Goal: Task Accomplishment & Management: Manage account settings

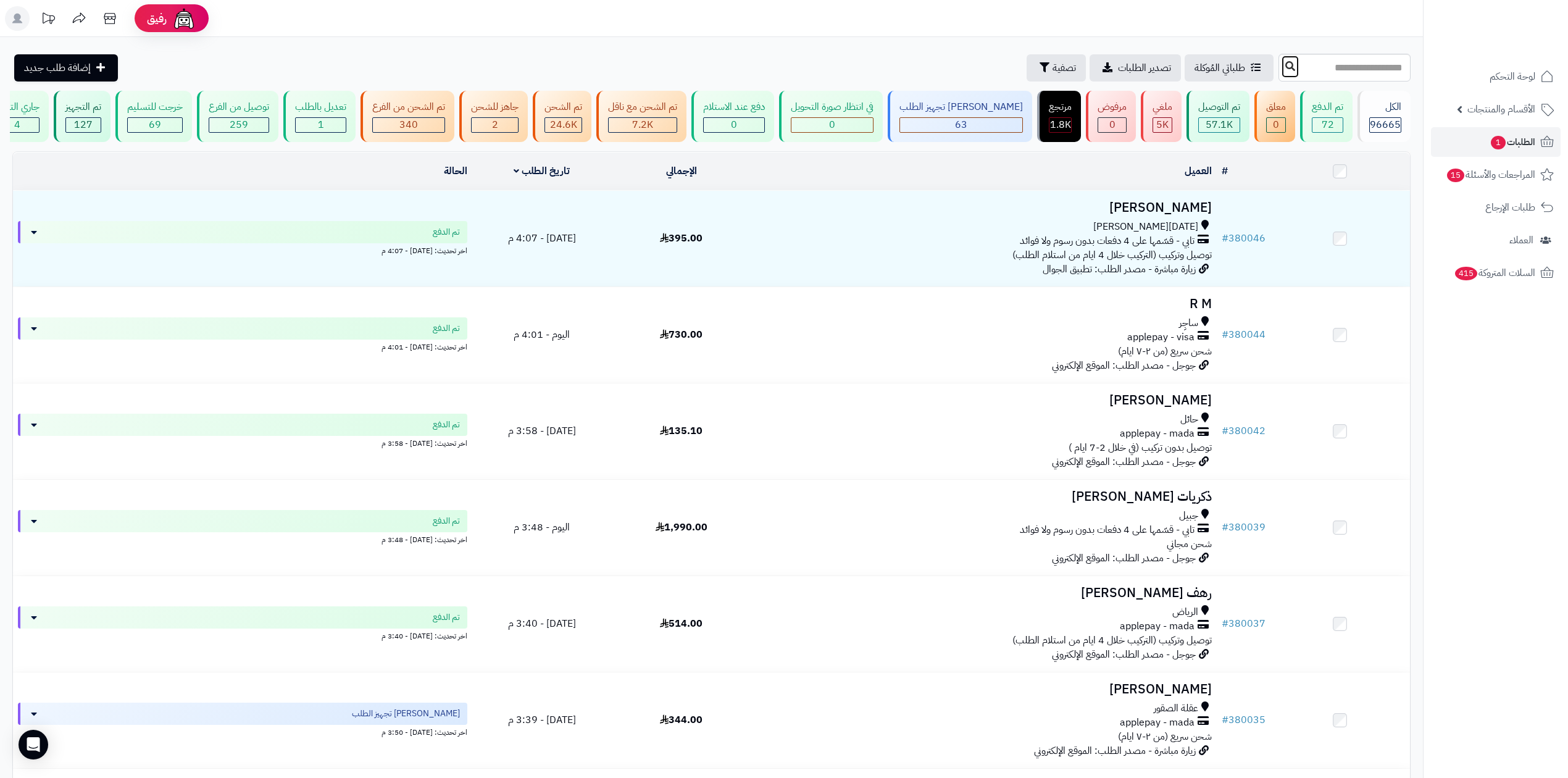
click at [1281, 69] on button at bounding box center [1290, 67] width 19 height 23
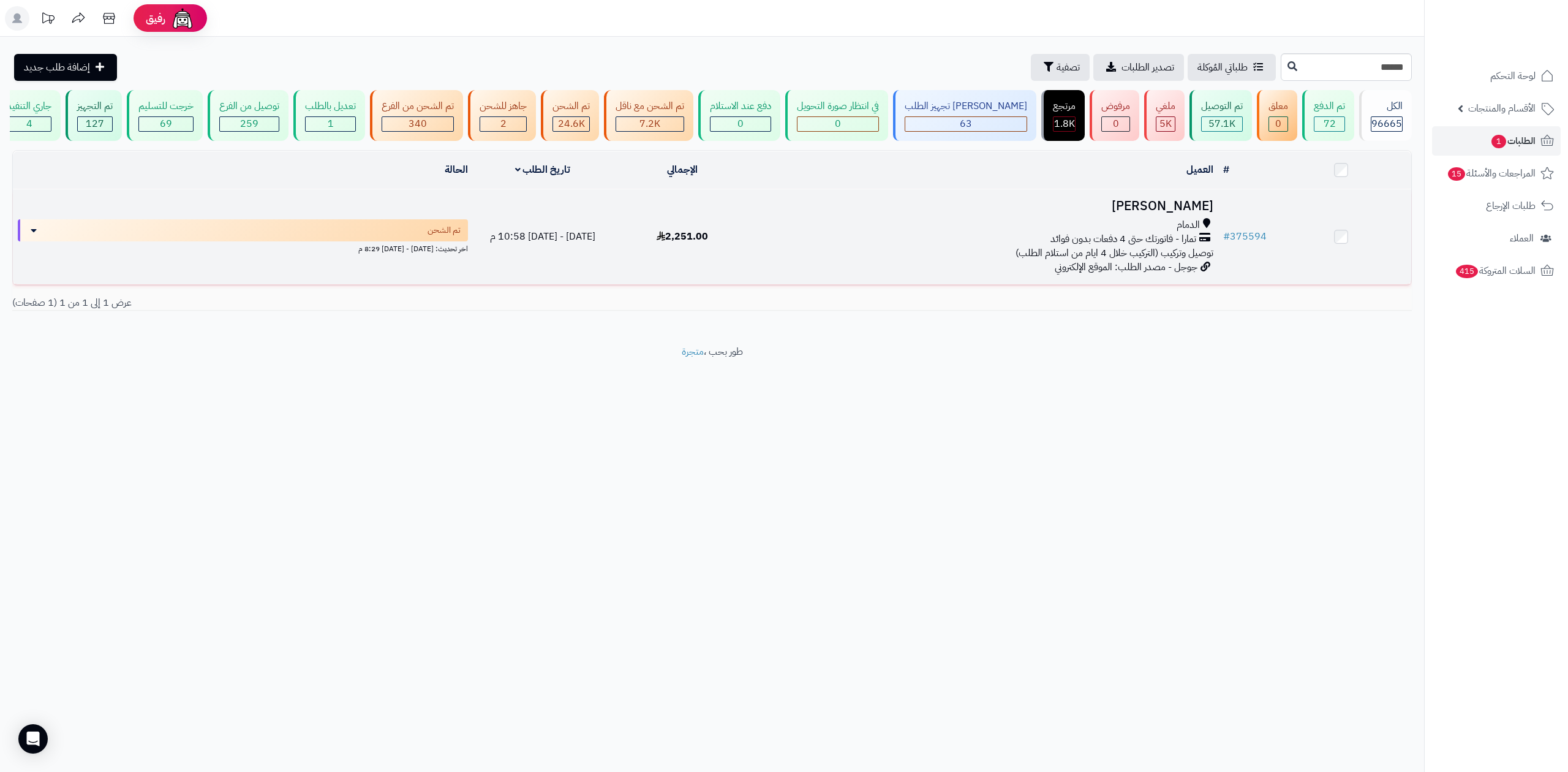
click at [1158, 245] on span "توصيل وتركيب (التركيب خلال 4 ايام من استلام الطلب)" at bounding box center [1114, 253] width 198 height 15
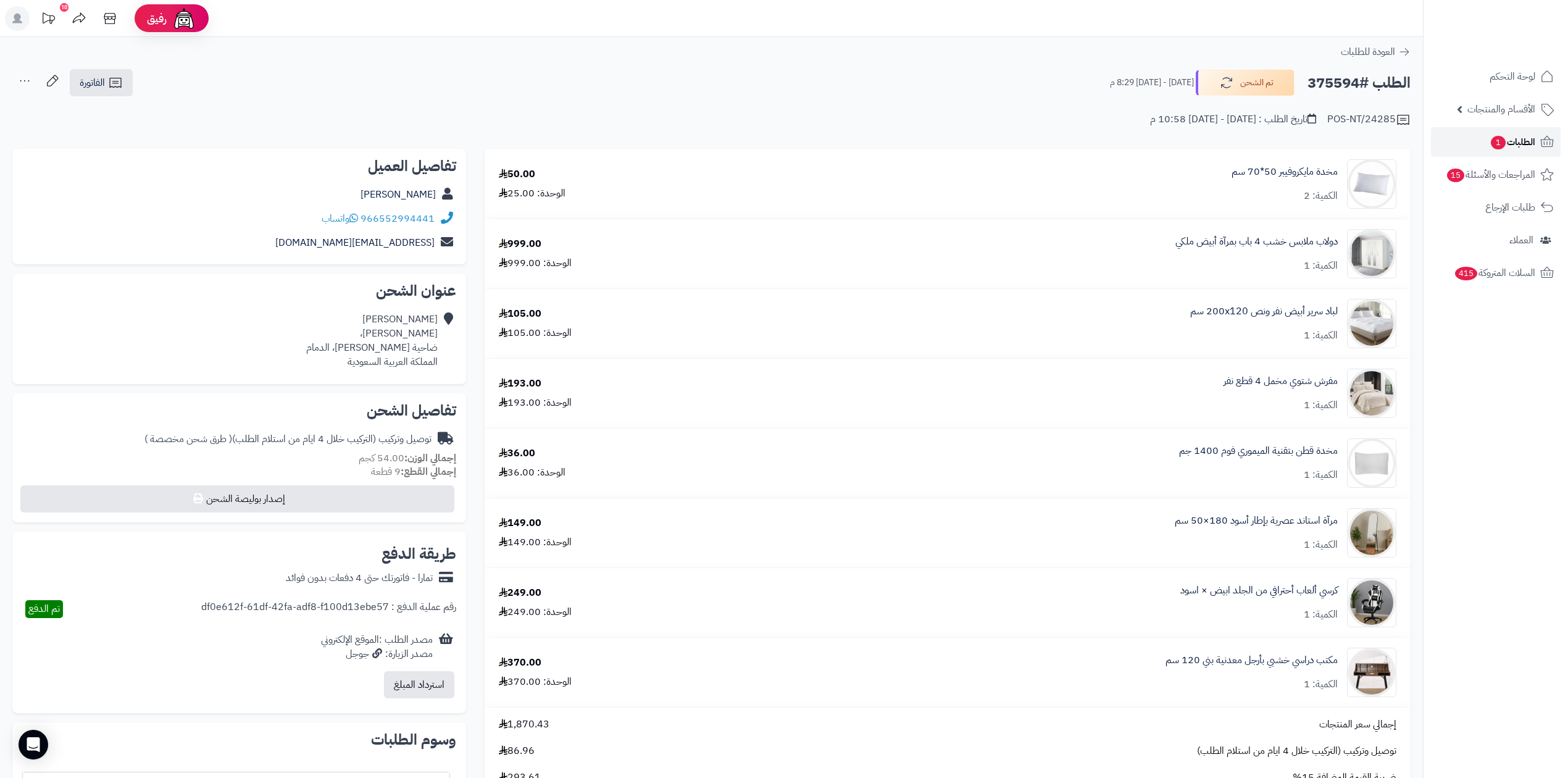
click at [1512, 150] on link "الطلبات 1" at bounding box center [1496, 141] width 130 height 30
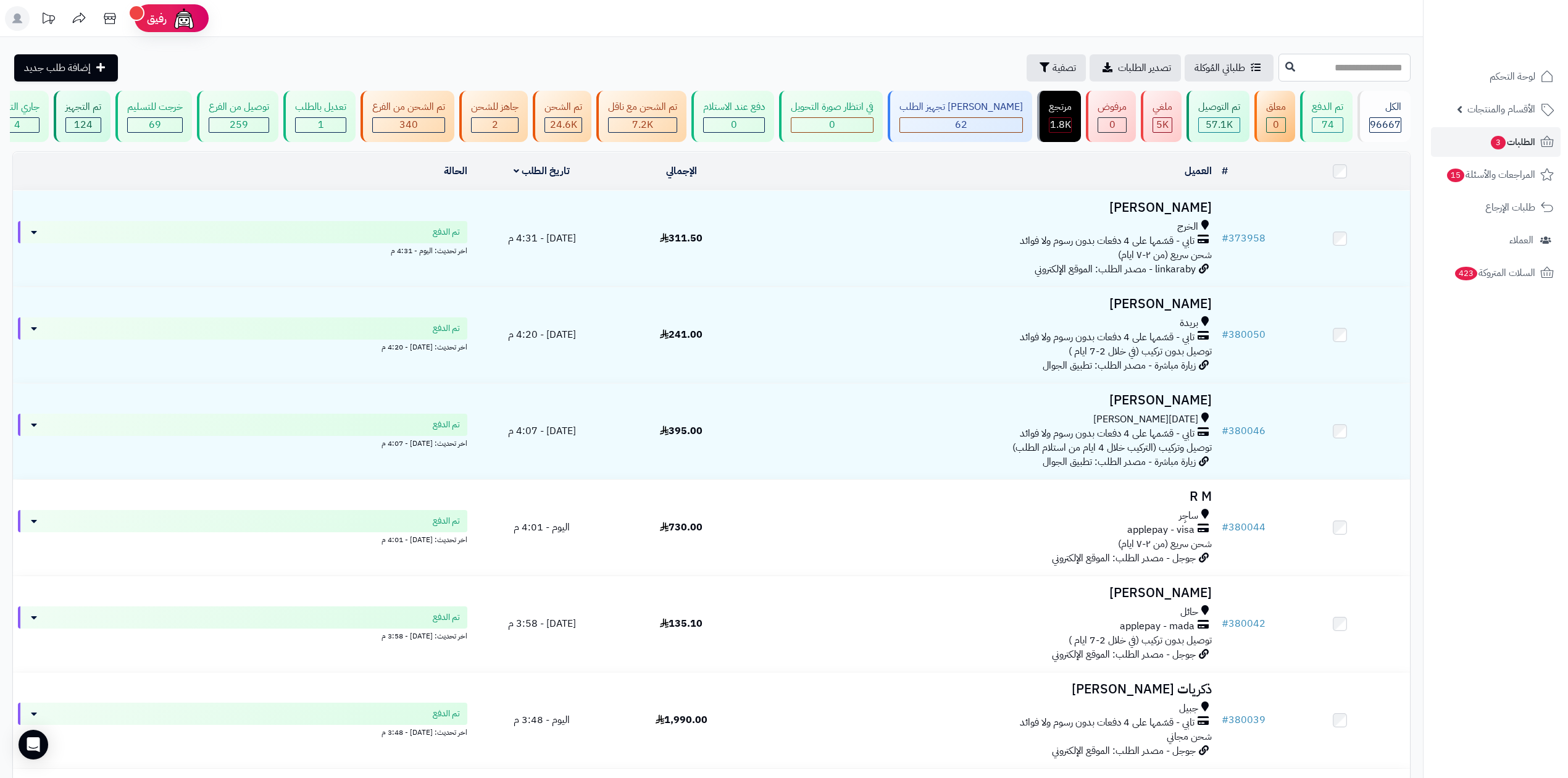
click at [1299, 63] on input "text" at bounding box center [1345, 67] width 132 height 27
type input "******"
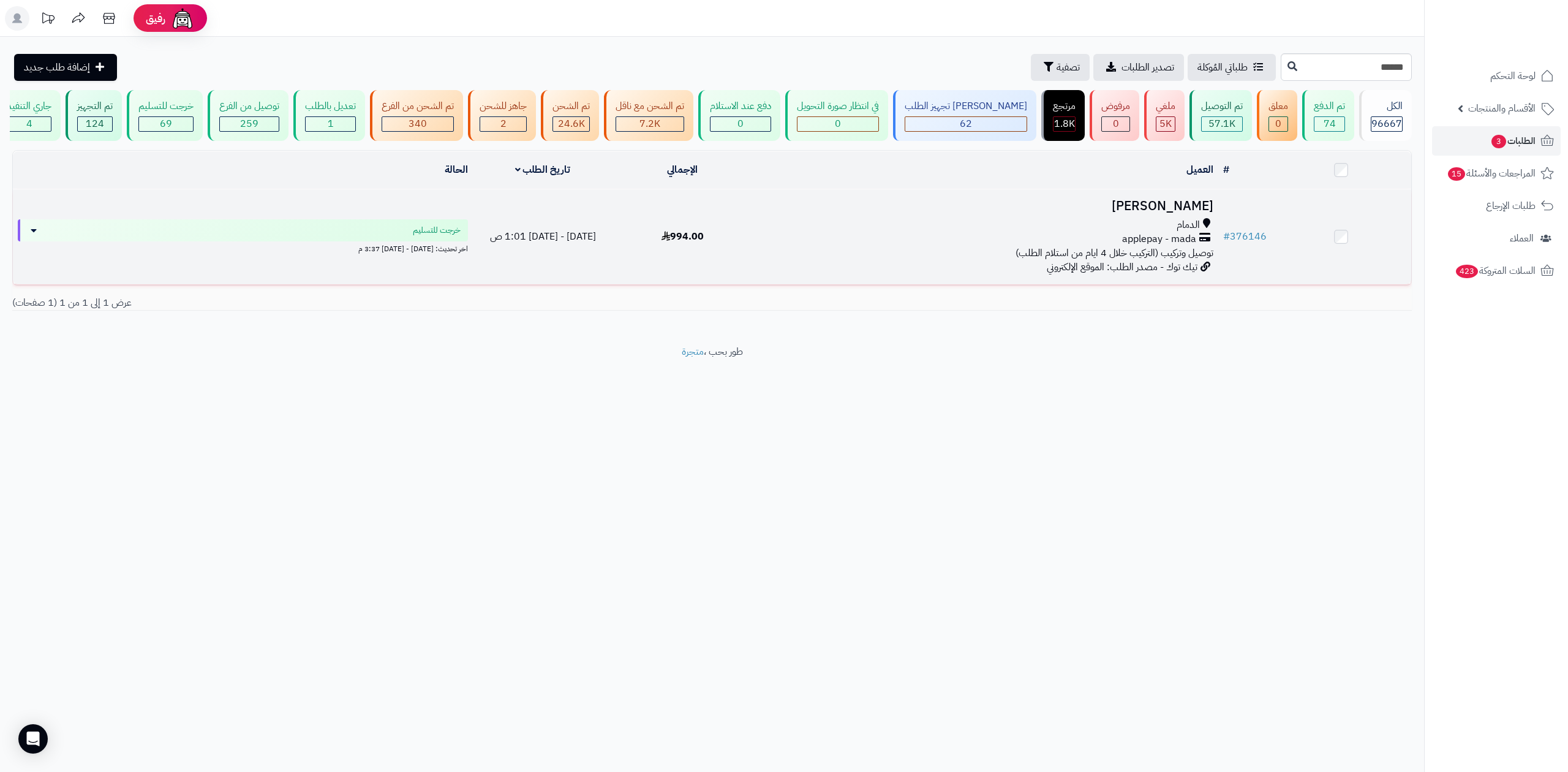
click at [1051, 216] on td "علي القرني الدمام applepay - mada توصيل وتركيب (التركيب خلال 4 ايام من استلام ا…" at bounding box center [985, 236] width 465 height 95
click at [1196, 202] on h3 "[PERSON_NAME]" at bounding box center [985, 206] width 456 height 14
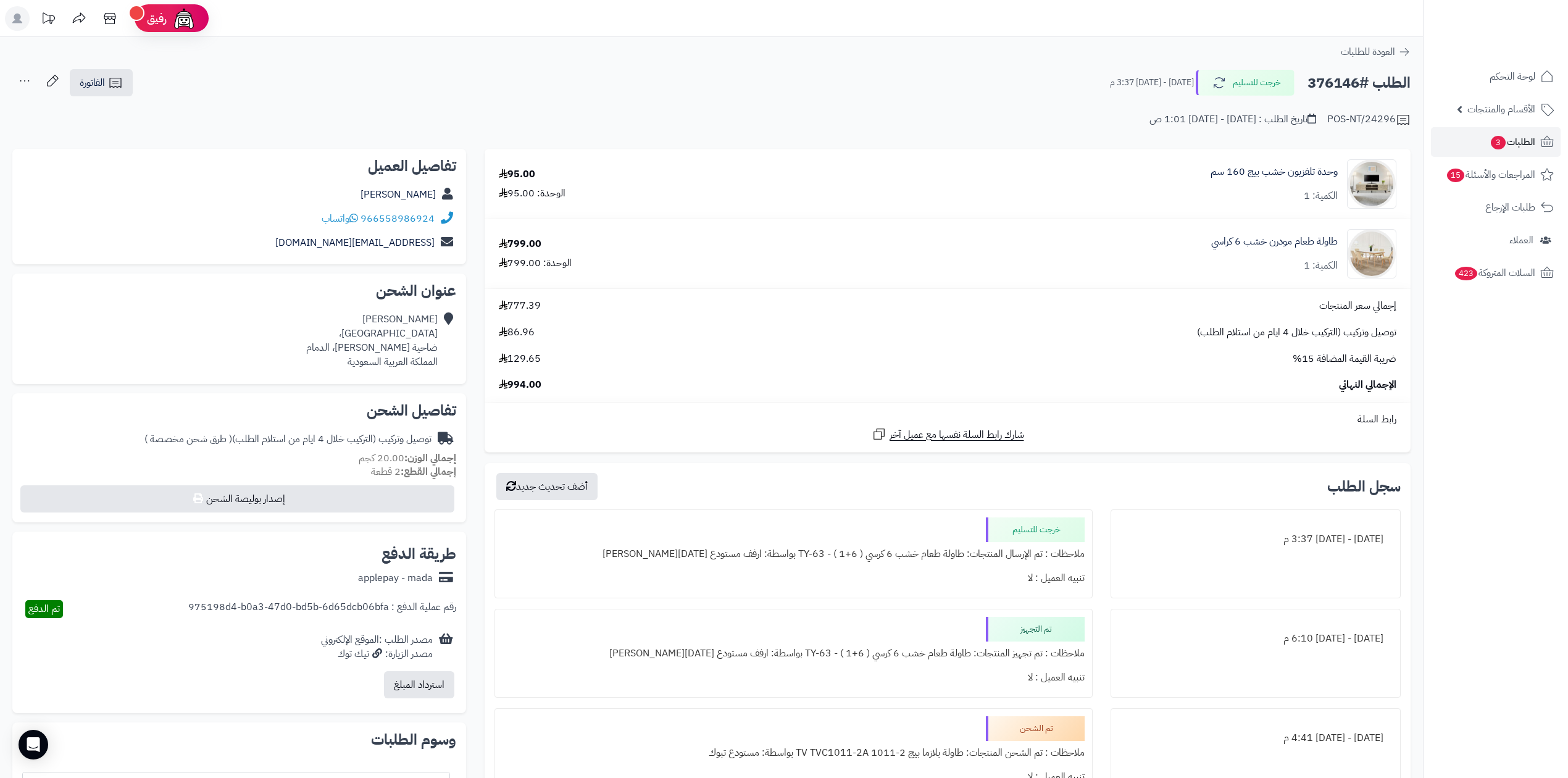
click at [1327, 82] on h2 "الطلب #376146" at bounding box center [1359, 82] width 103 height 25
copy h2 "376146"
drag, startPoint x: 1041, startPoint y: 430, endPoint x: 861, endPoint y: 432, distance: 180.0
click at [861, 432] on div "شارك رابط السلة نفسها مع عميل آخر" at bounding box center [948, 434] width 916 height 15
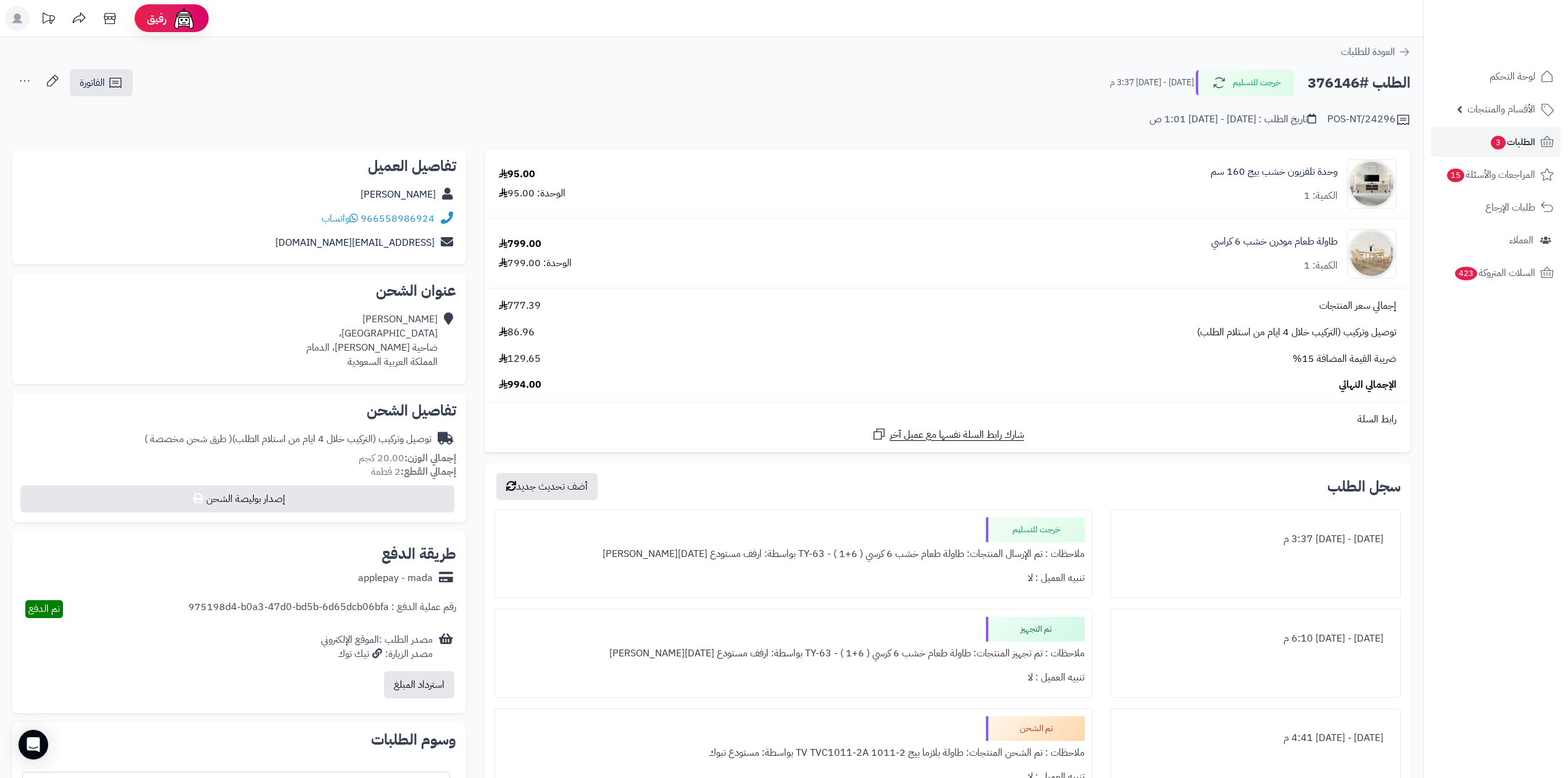
click at [1328, 77] on h2 "الطلب #376146" at bounding box center [1359, 82] width 103 height 25
click at [1328, 77] on h2 "الطلب #376146" at bounding box center [1359, 82] width 103 height 25
copy h2 "376146"
click at [1327, 89] on h2 "الطلب #376146" at bounding box center [1359, 82] width 103 height 25
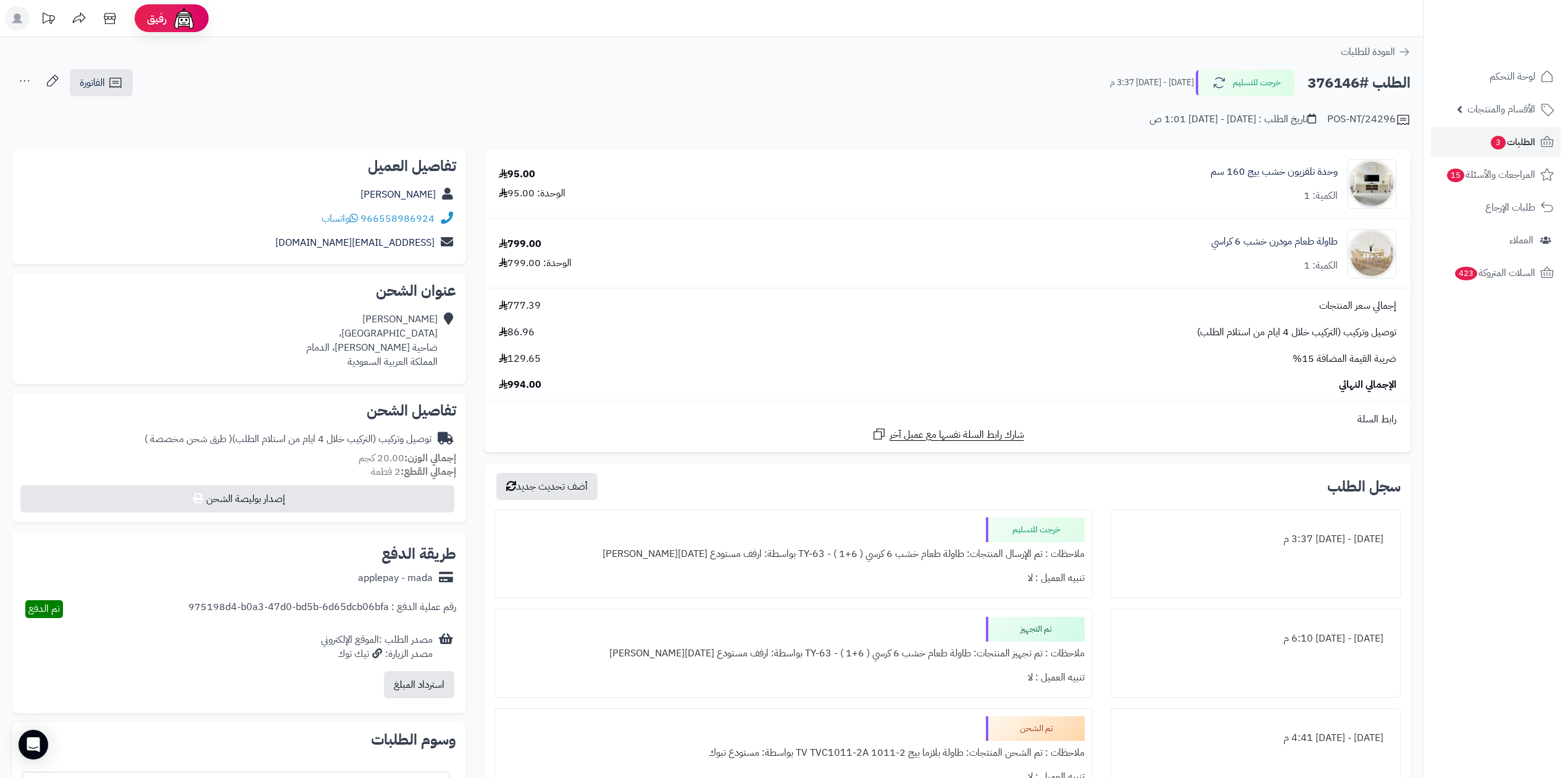
click at [1327, 89] on h2 "الطلب #376146" at bounding box center [1359, 82] width 103 height 25
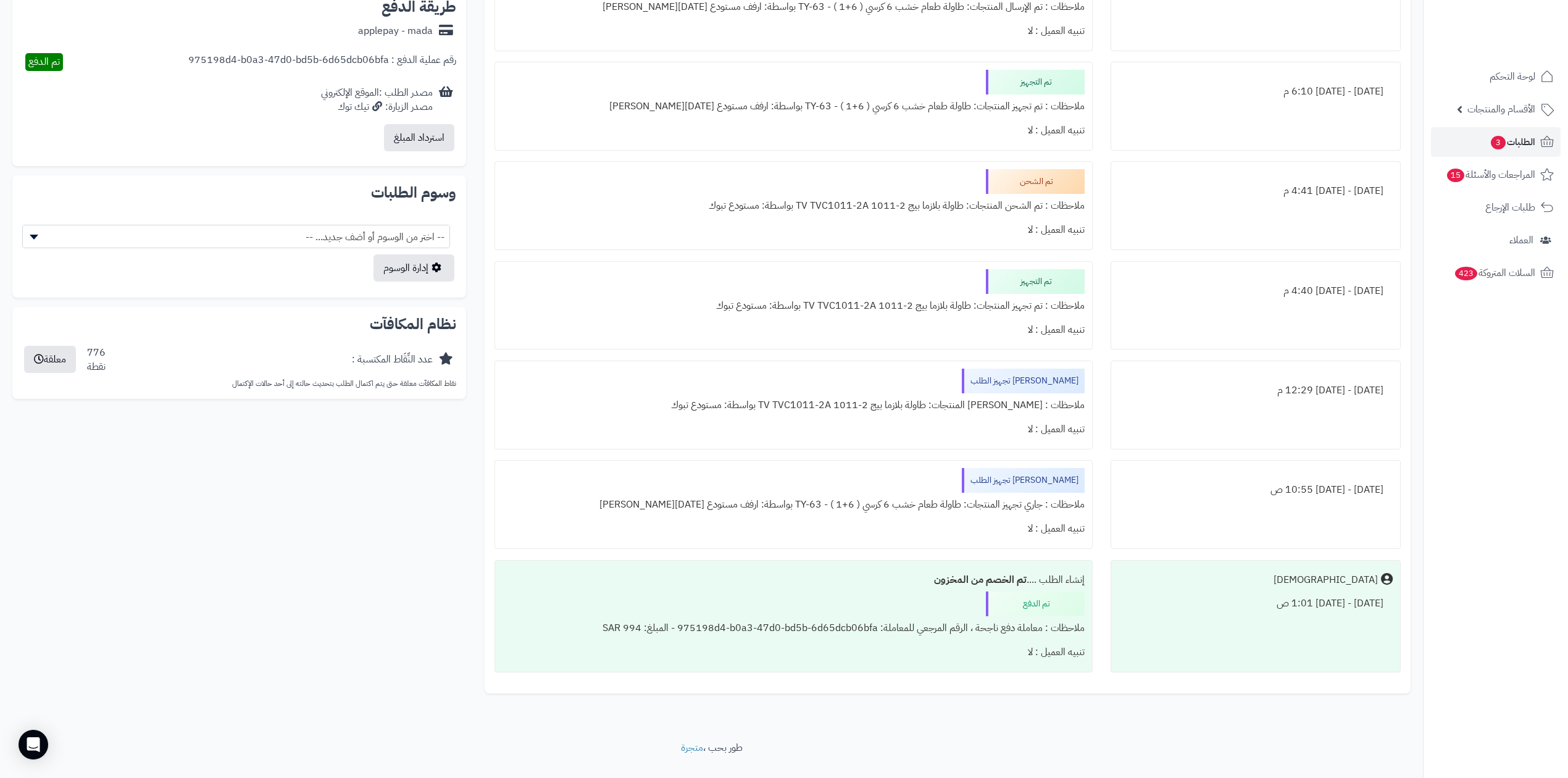
scroll to position [576, 0]
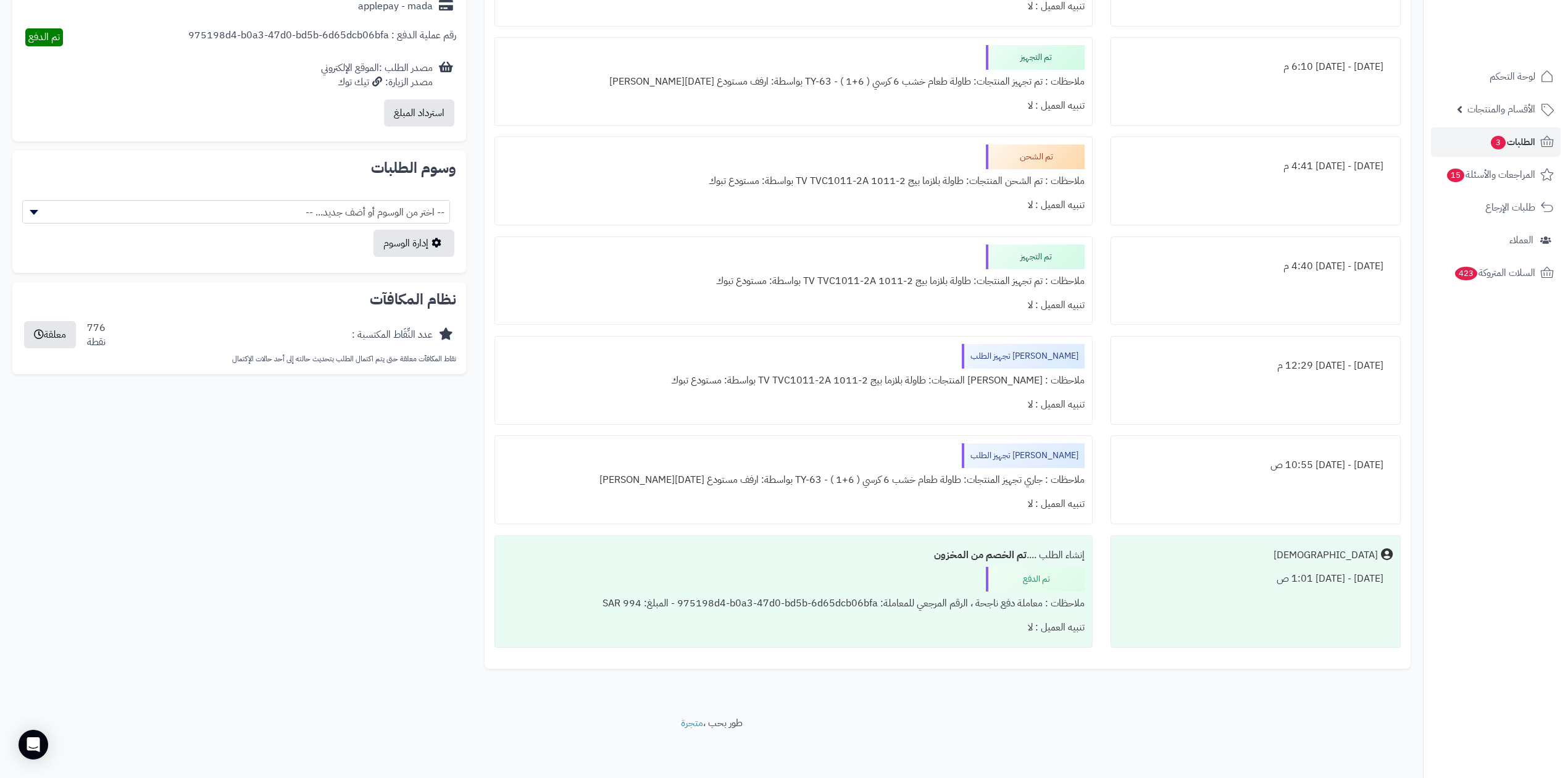
drag, startPoint x: 1034, startPoint y: 507, endPoint x: 1016, endPoint y: 501, distance: 19.0
click at [1016, 501] on div "تنبيه العميل : لا" at bounding box center [794, 503] width 582 height 24
click at [307, 455] on div "**********" at bounding box center [711, 134] width 1417 height 1114
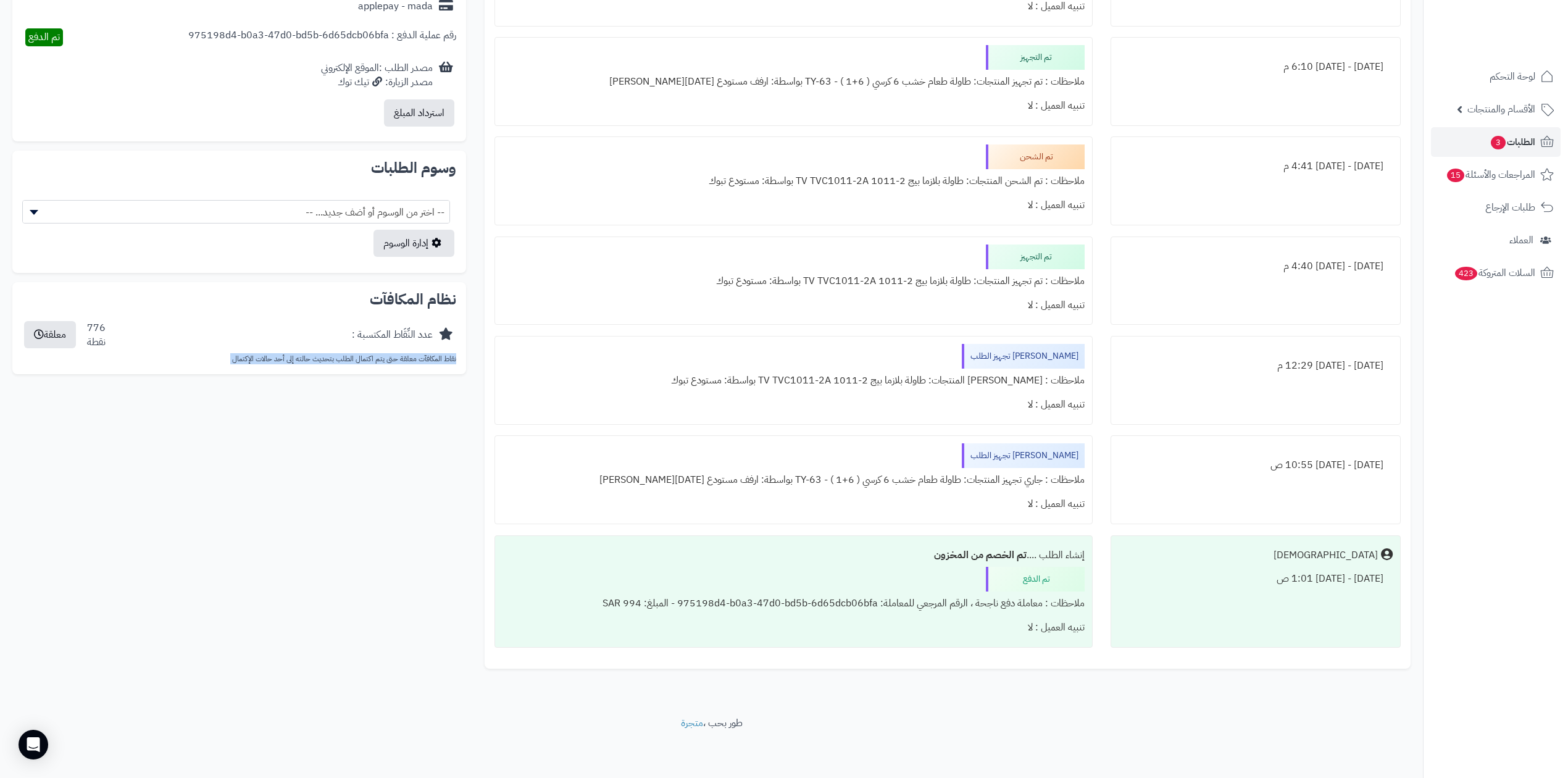
click at [307, 455] on div "**********" at bounding box center [711, 134] width 1417 height 1114
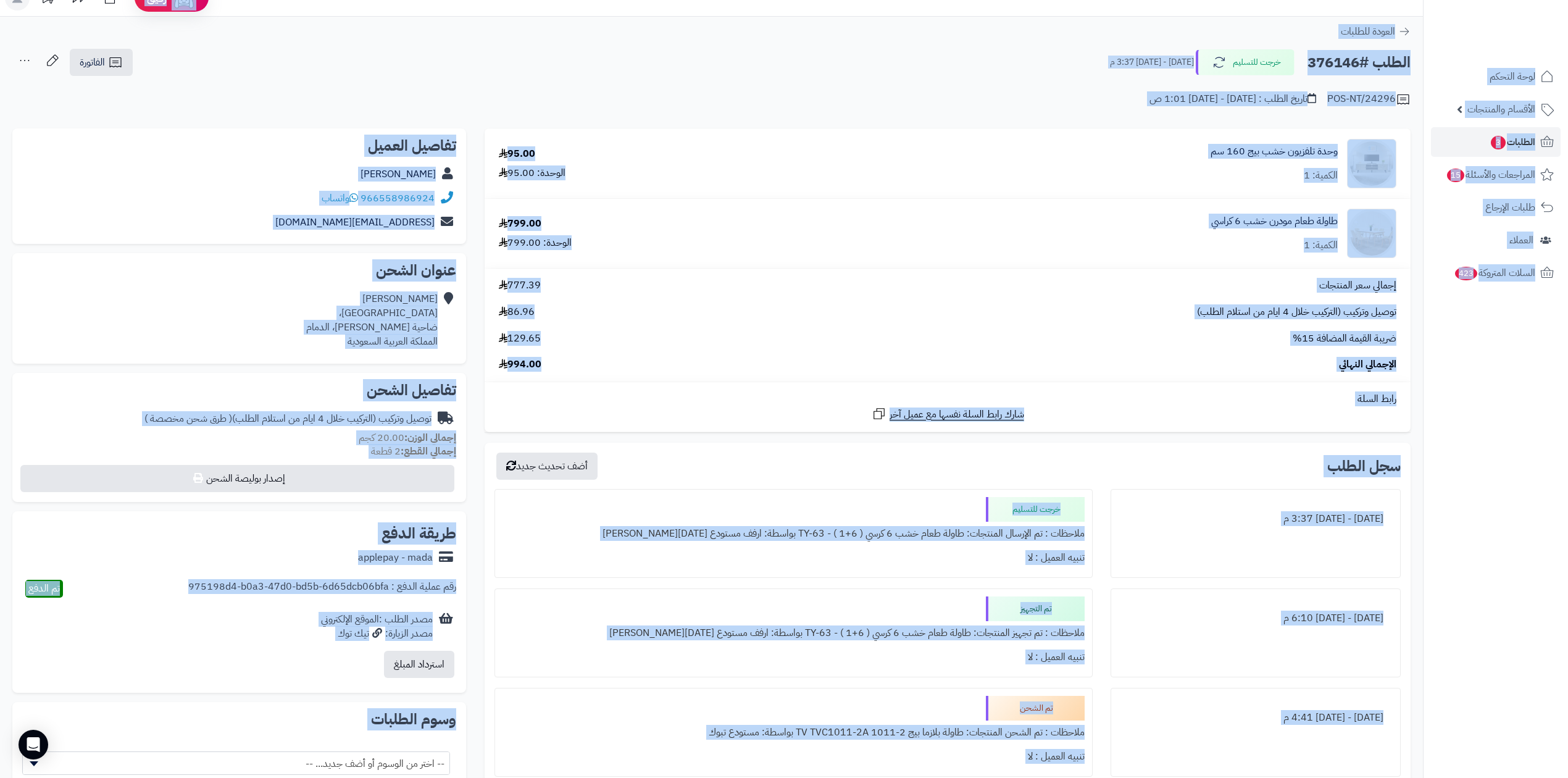
scroll to position [0, 0]
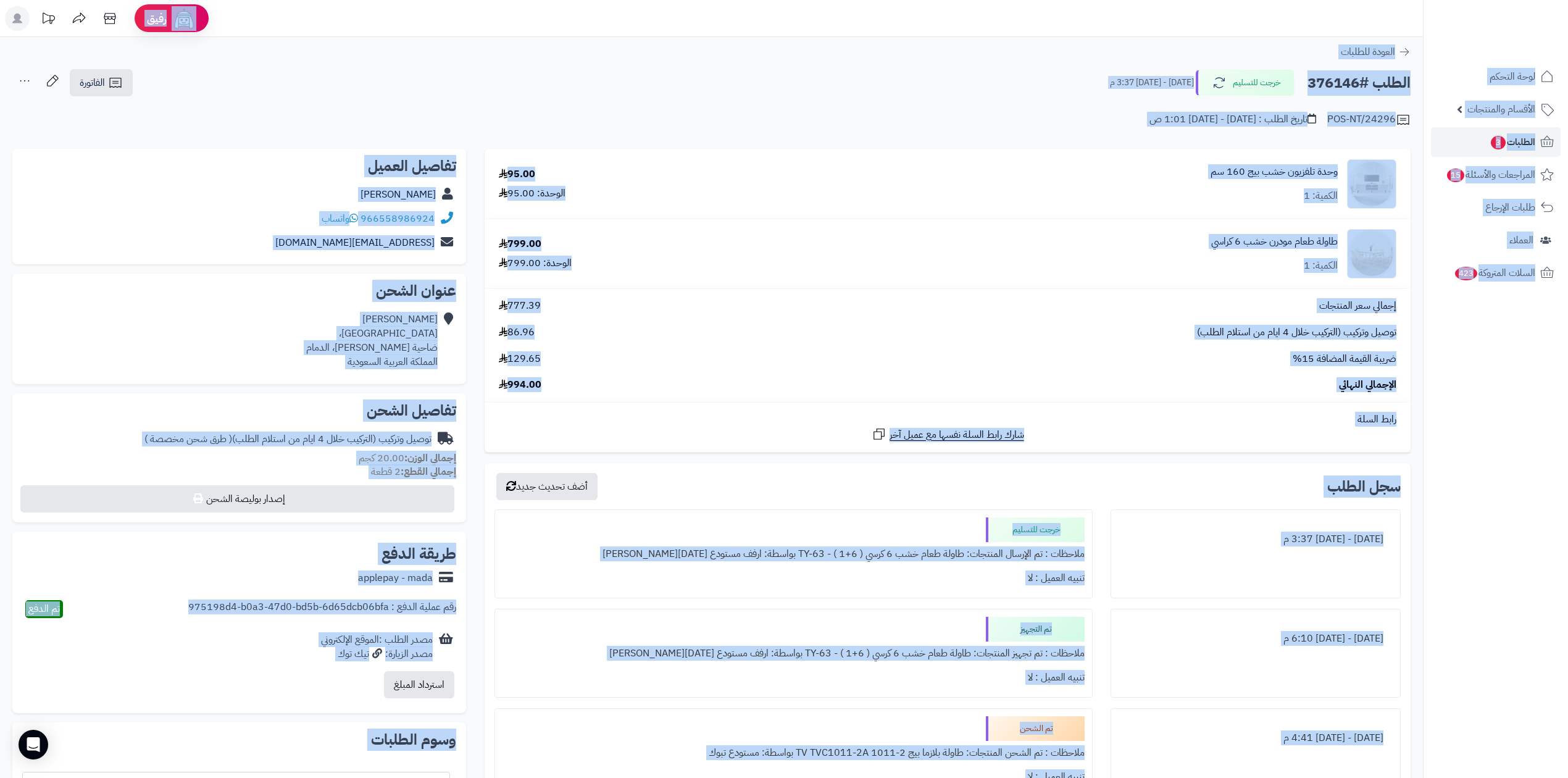
drag, startPoint x: 307, startPoint y: 455, endPoint x: 1384, endPoint y: 10, distance: 1165.3
click at [1384, 10] on div "رفيق ! الطلبات معالجة مكتمل إرجاع المنتجات العملاء المتواجدون الان 231711 عملاء…" at bounding box center [784, 674] width 1568 height 1349
click at [769, 153] on td "95.00 الوحدة: 95.00" at bounding box center [633, 184] width 297 height 69
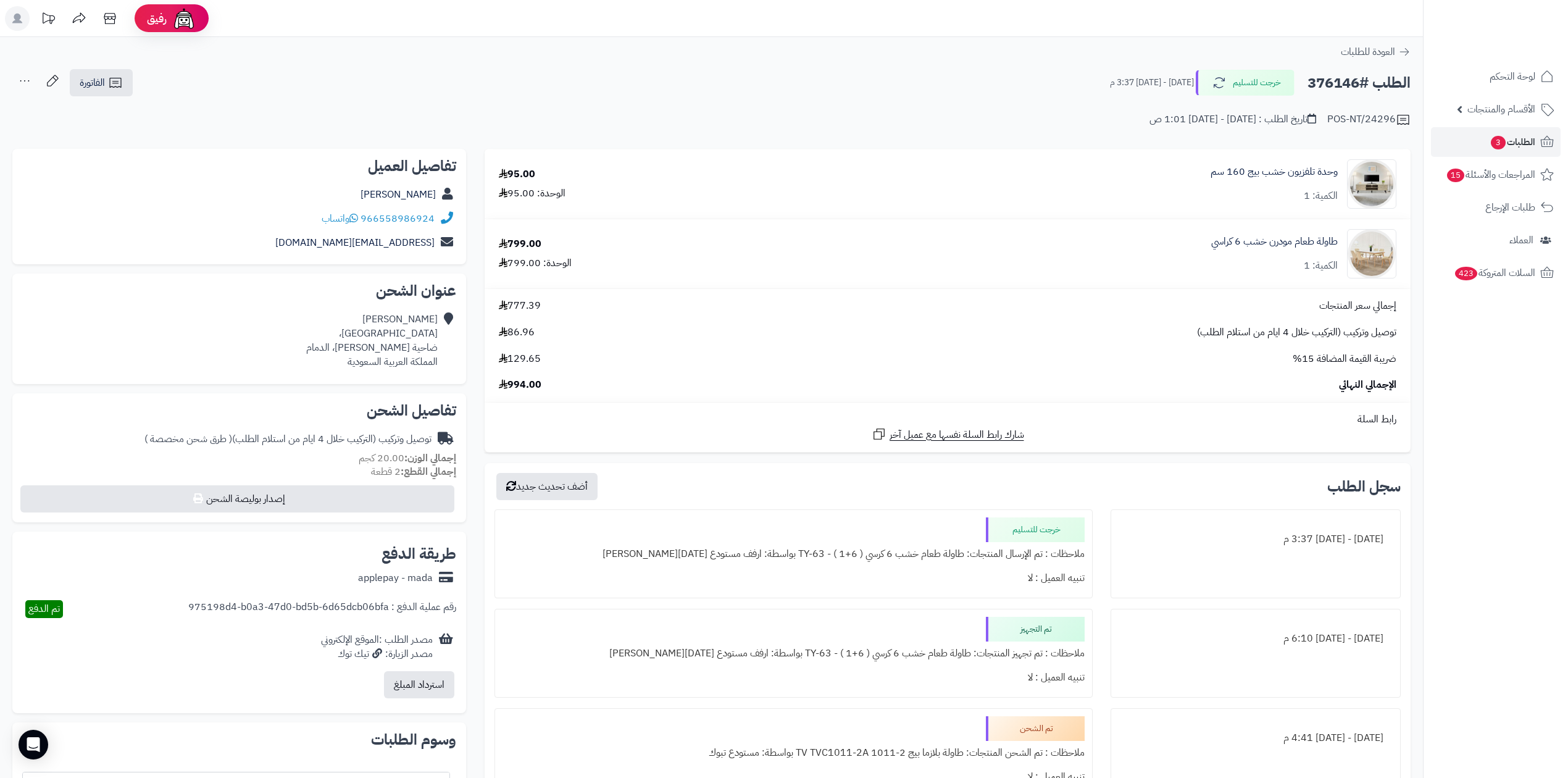
click at [1349, 78] on h2 "الطلب #376146" at bounding box center [1359, 82] width 103 height 25
copy h2 "376146"
drag, startPoint x: 394, startPoint y: 190, endPoint x: 450, endPoint y: 185, distance: 56.2
click at [450, 185] on div "[PERSON_NAME]" at bounding box center [239, 194] width 434 height 24
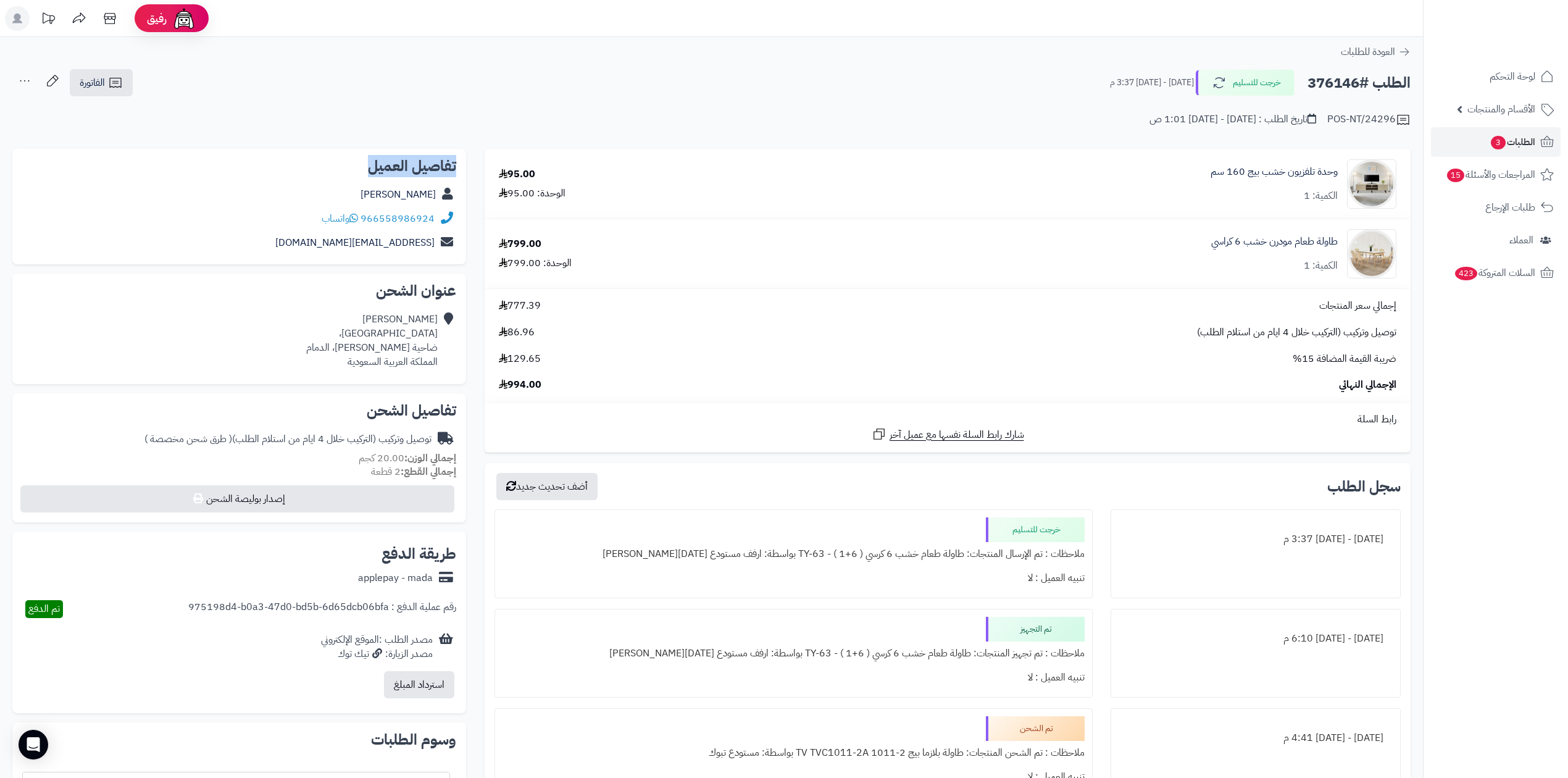
drag, startPoint x: 464, startPoint y: 159, endPoint x: 358, endPoint y: 159, distance: 106.0
click at [358, 159] on div "تفاصيل العميل [PERSON_NAME] 966558986924 واتساب [EMAIL_ADDRESS][DOMAIN_NAME]" at bounding box center [239, 207] width 454 height 116
copy h2 "تفاصيل العميل"
click at [358, 159] on h2 "تفاصيل العميل" at bounding box center [239, 166] width 434 height 15
click at [342, 174] on div "تفاصيل العميل [PERSON_NAME] 966558986924 واتساب [EMAIL_ADDRESS][DOMAIN_NAME]" at bounding box center [239, 207] width 454 height 116
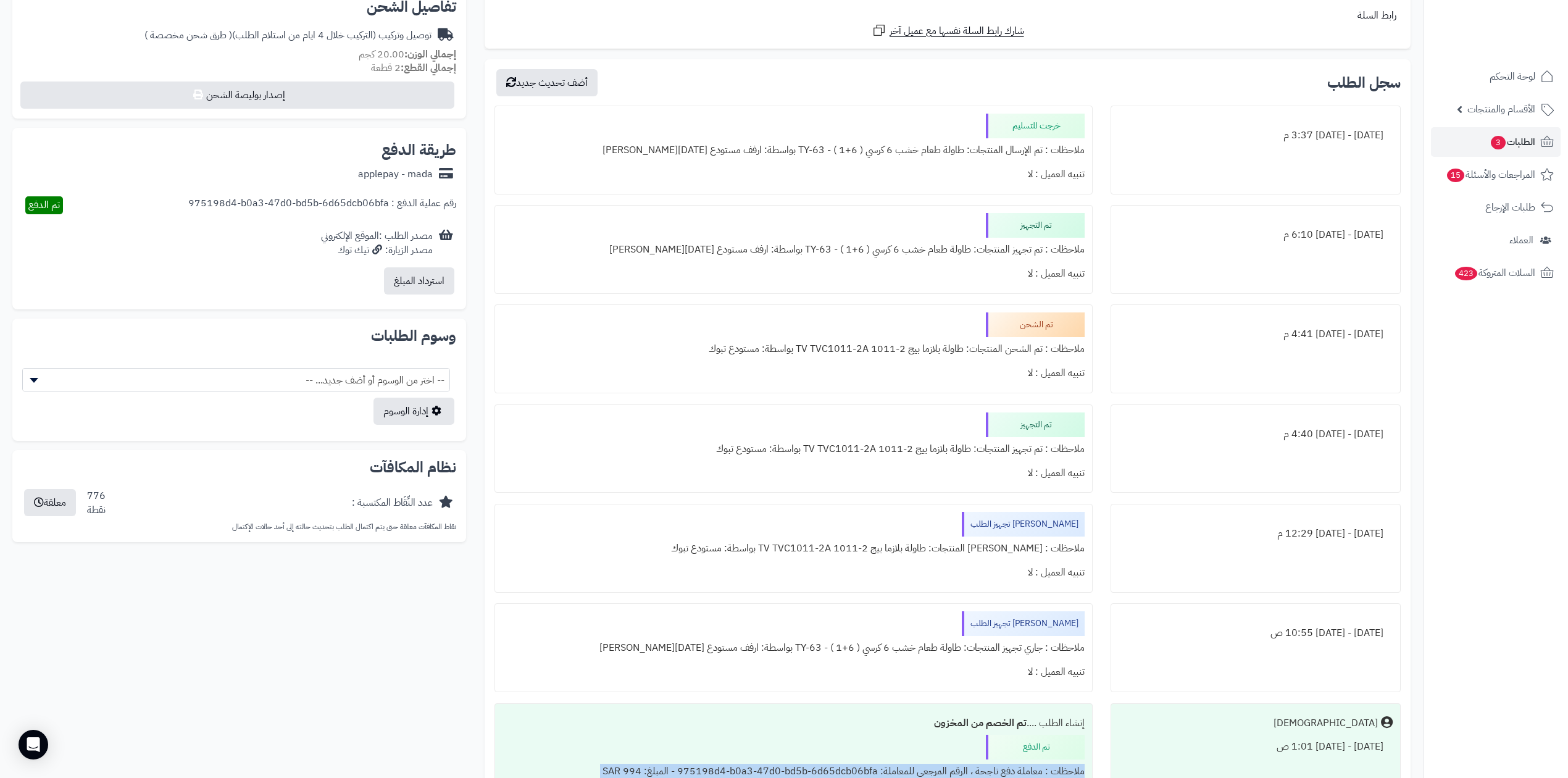
scroll to position [411, 0]
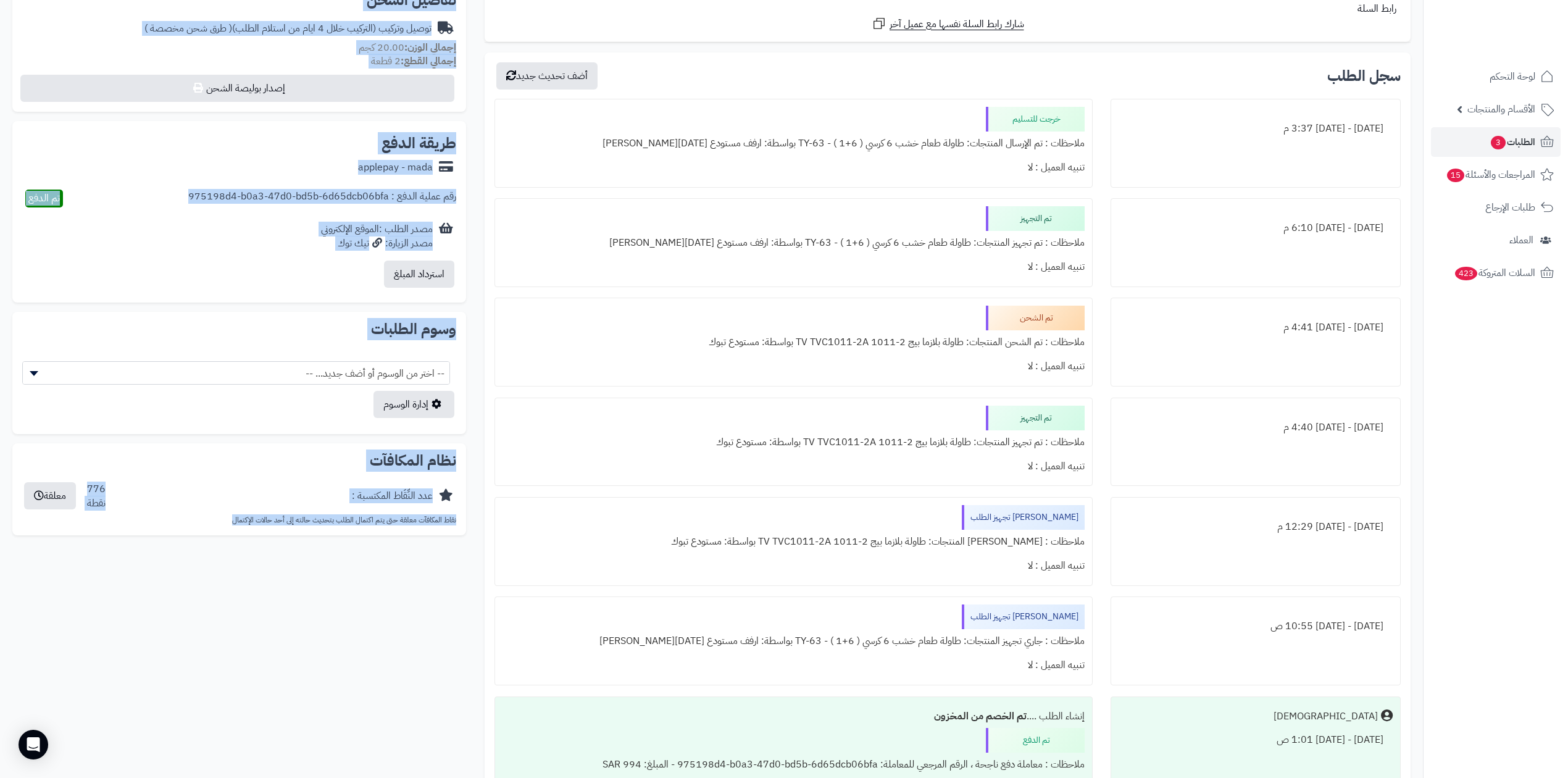
drag, startPoint x: 339, startPoint y: 185, endPoint x: 207, endPoint y: 554, distance: 391.9
click at [207, 554] on div "**********" at bounding box center [711, 295] width 1417 height 1114
click at [210, 575] on div "**********" at bounding box center [711, 295] width 1417 height 1114
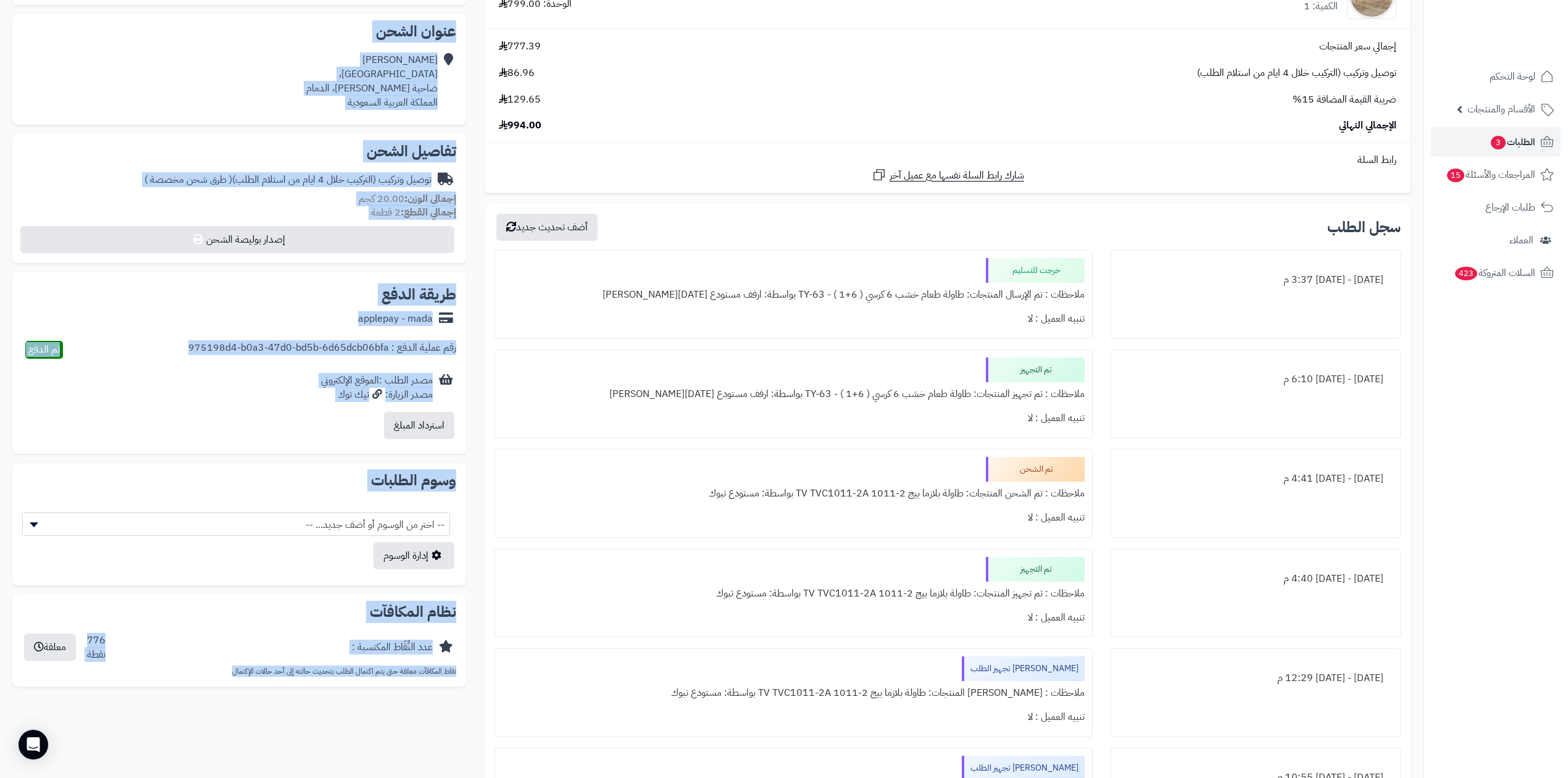
scroll to position [0, 0]
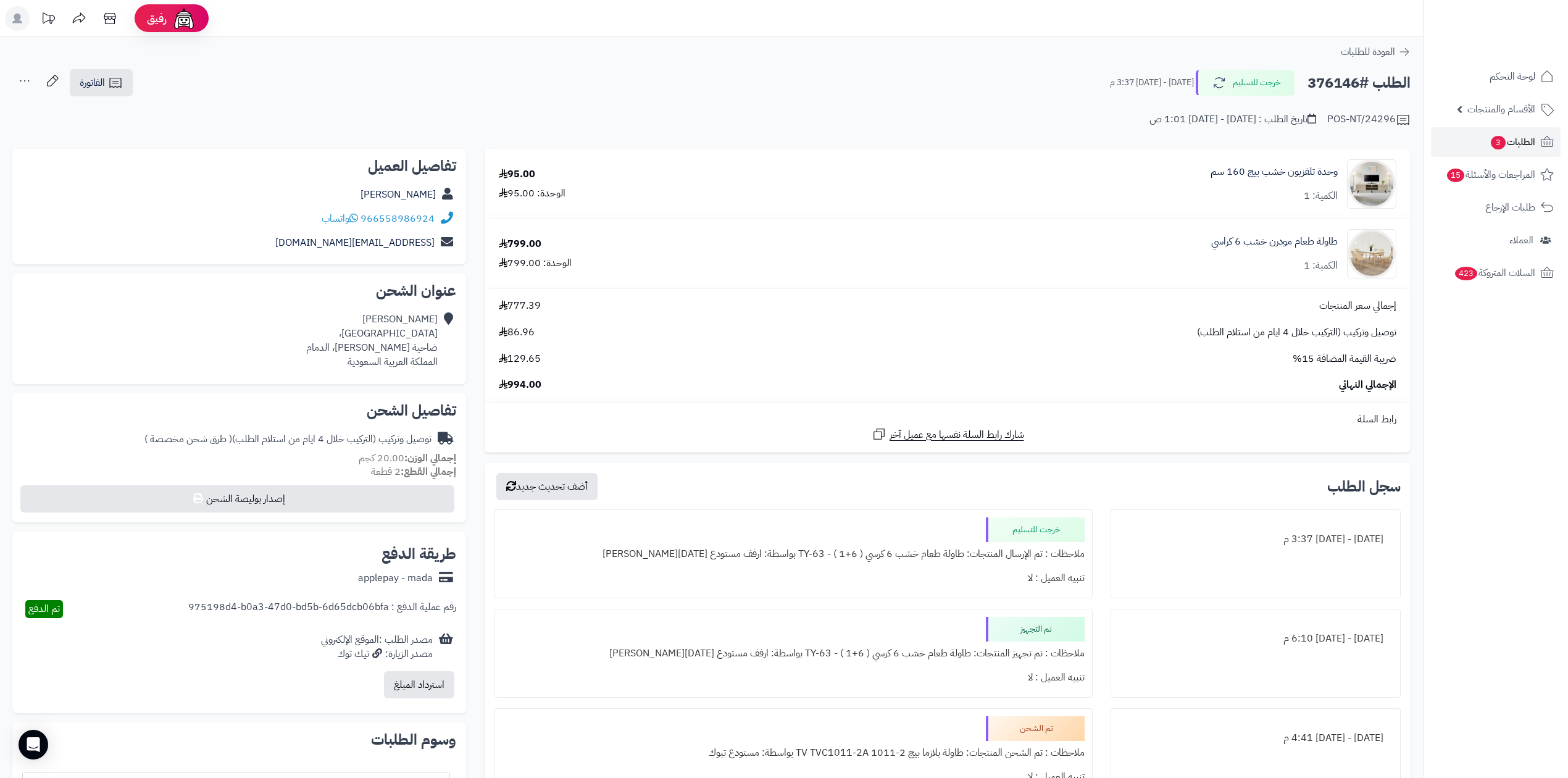
click at [707, 113] on div "POS-NT/24296 تاريخ الطلب : [DATE] - [DATE] 1:01 ص" at bounding box center [712, 112] width 1398 height 30
click at [1352, 76] on h2 "الطلب #376146" at bounding box center [1359, 82] width 103 height 25
copy h2 "376146"
